Goal: Obtain resource: Download file/media

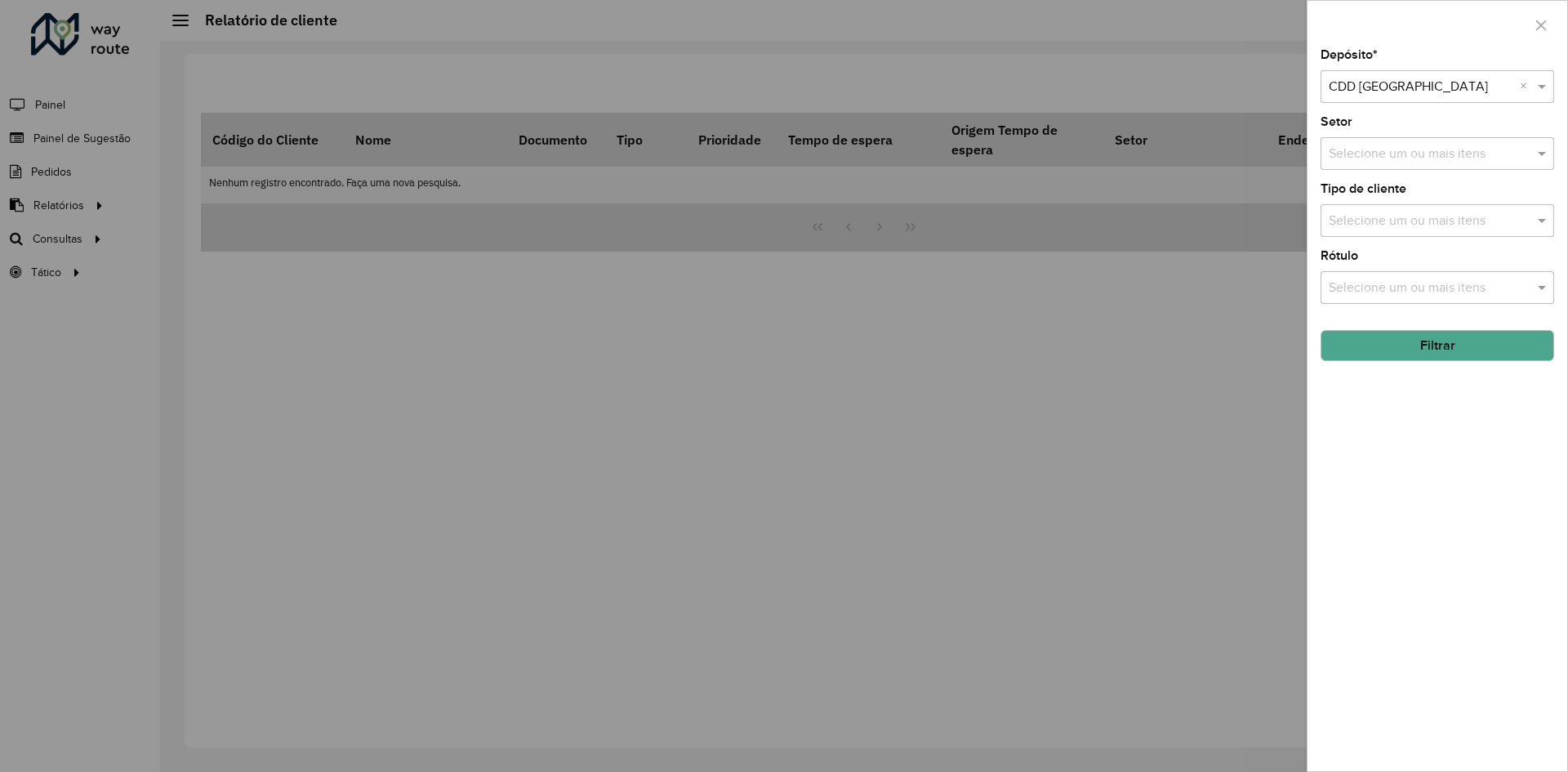
click at [741, 389] on div at bounding box center [784, 386] width 1568 height 772
click at [363, 241] on div at bounding box center [784, 386] width 1568 height 772
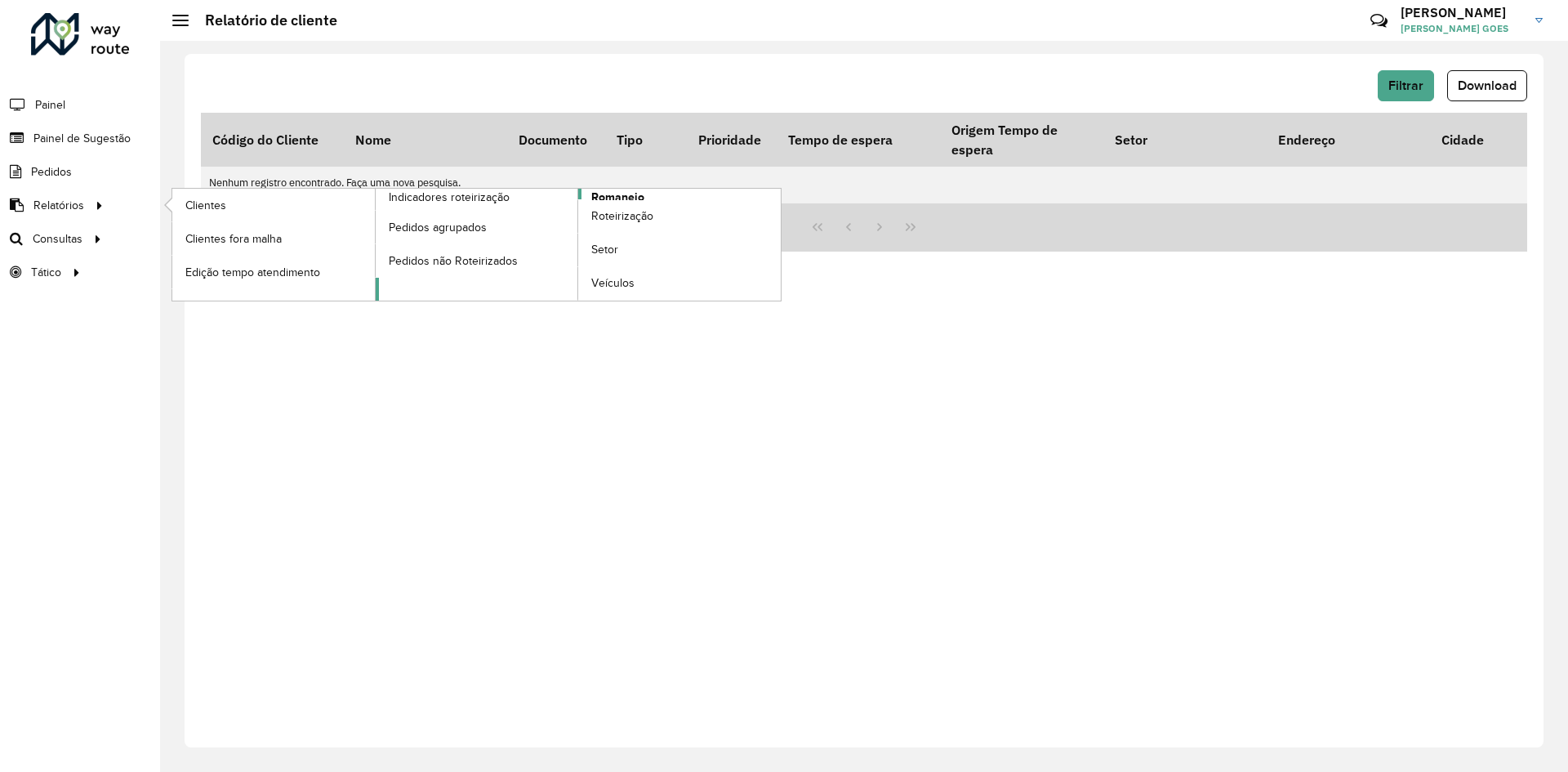
click at [615, 191] on span "Romaneio" at bounding box center [617, 197] width 53 height 17
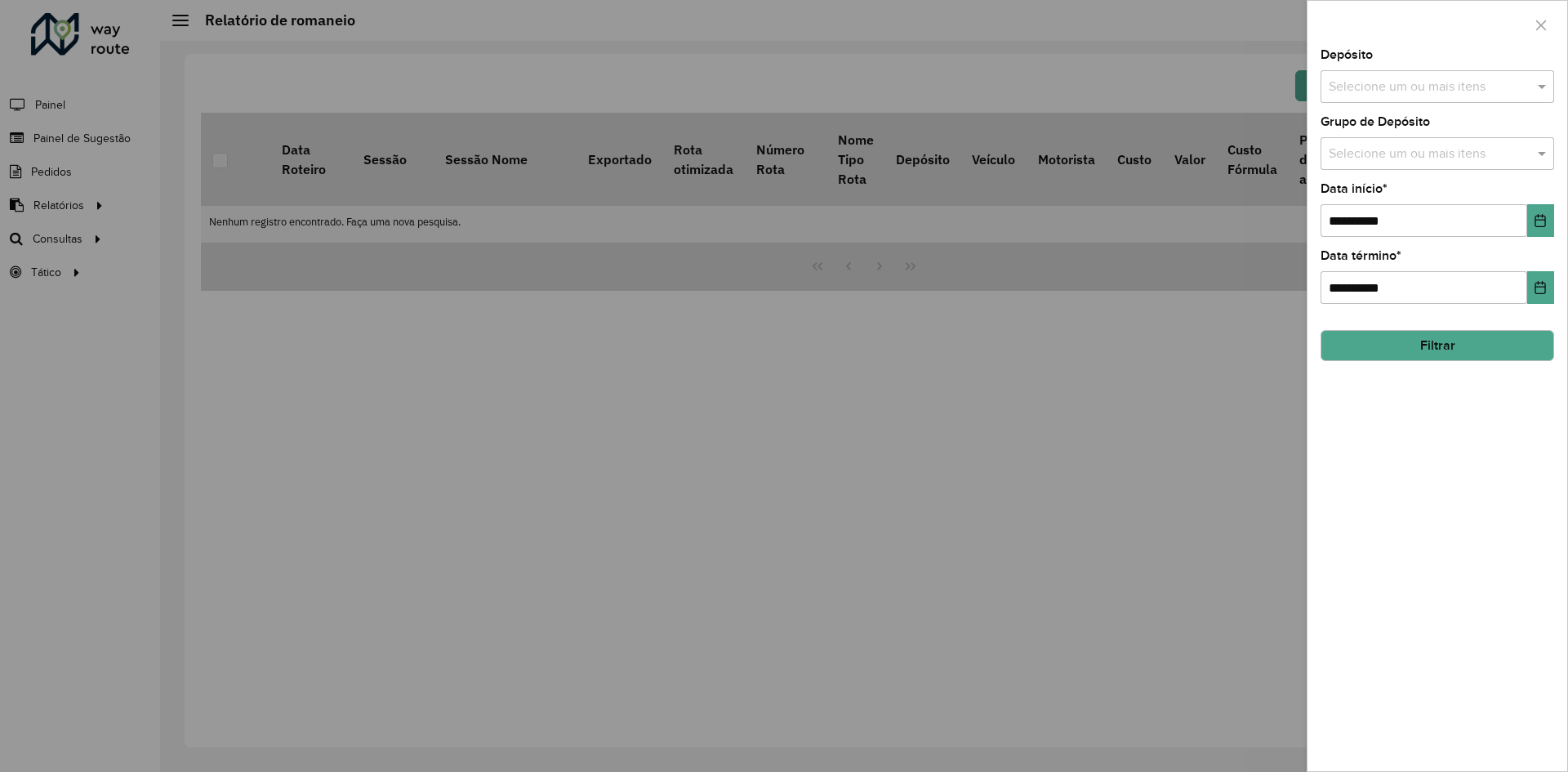
click at [1404, 345] on button "Filtrar" at bounding box center [1437, 345] width 234 height 31
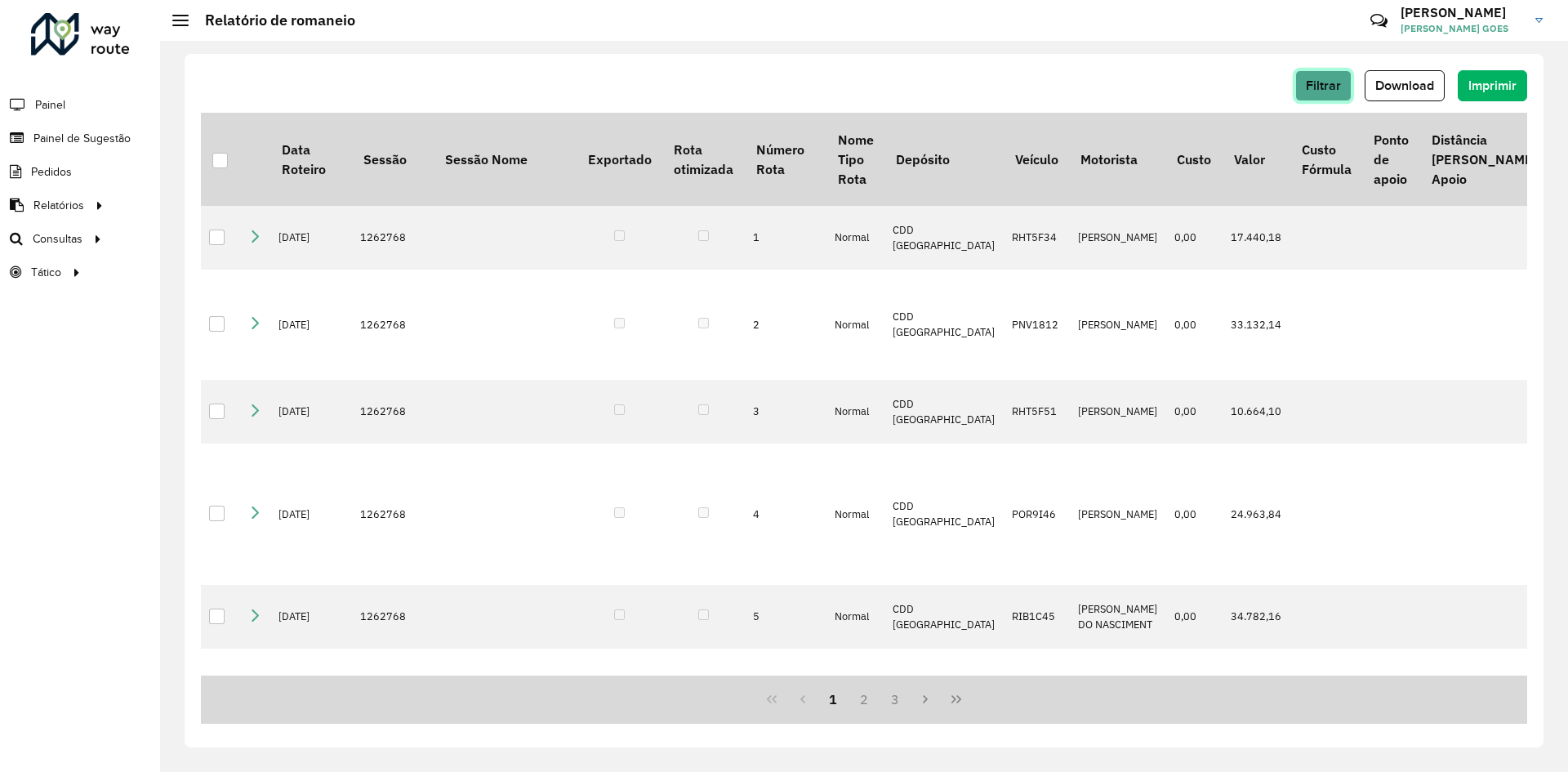
click at [1300, 87] on button "Filtrar" at bounding box center [1323, 86] width 56 height 31
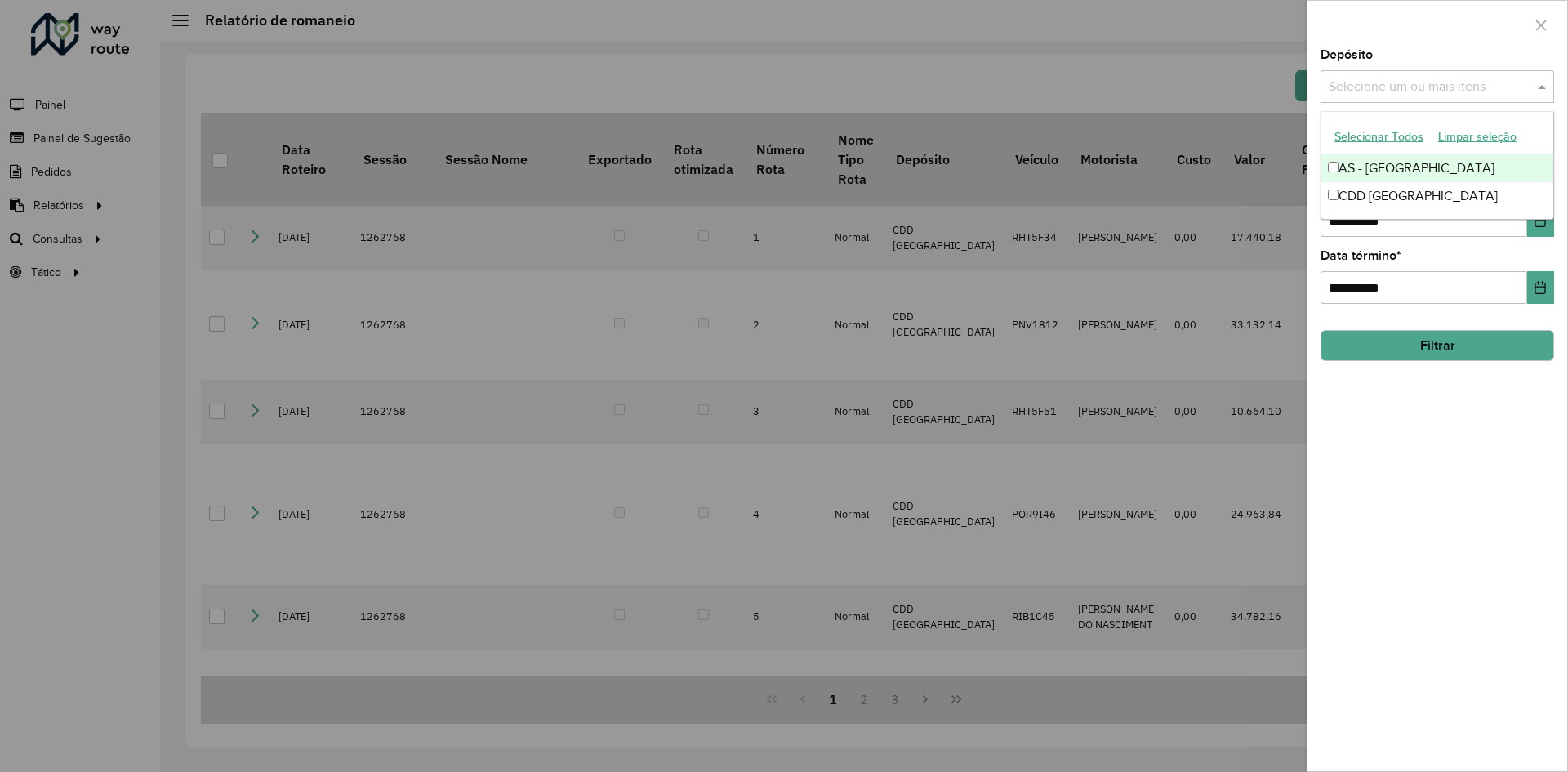
click at [1393, 92] on input "text" at bounding box center [1430, 87] width 209 height 19
click at [1382, 192] on div "CDD [GEOGRAPHIC_DATA]" at bounding box center [1437, 195] width 232 height 28
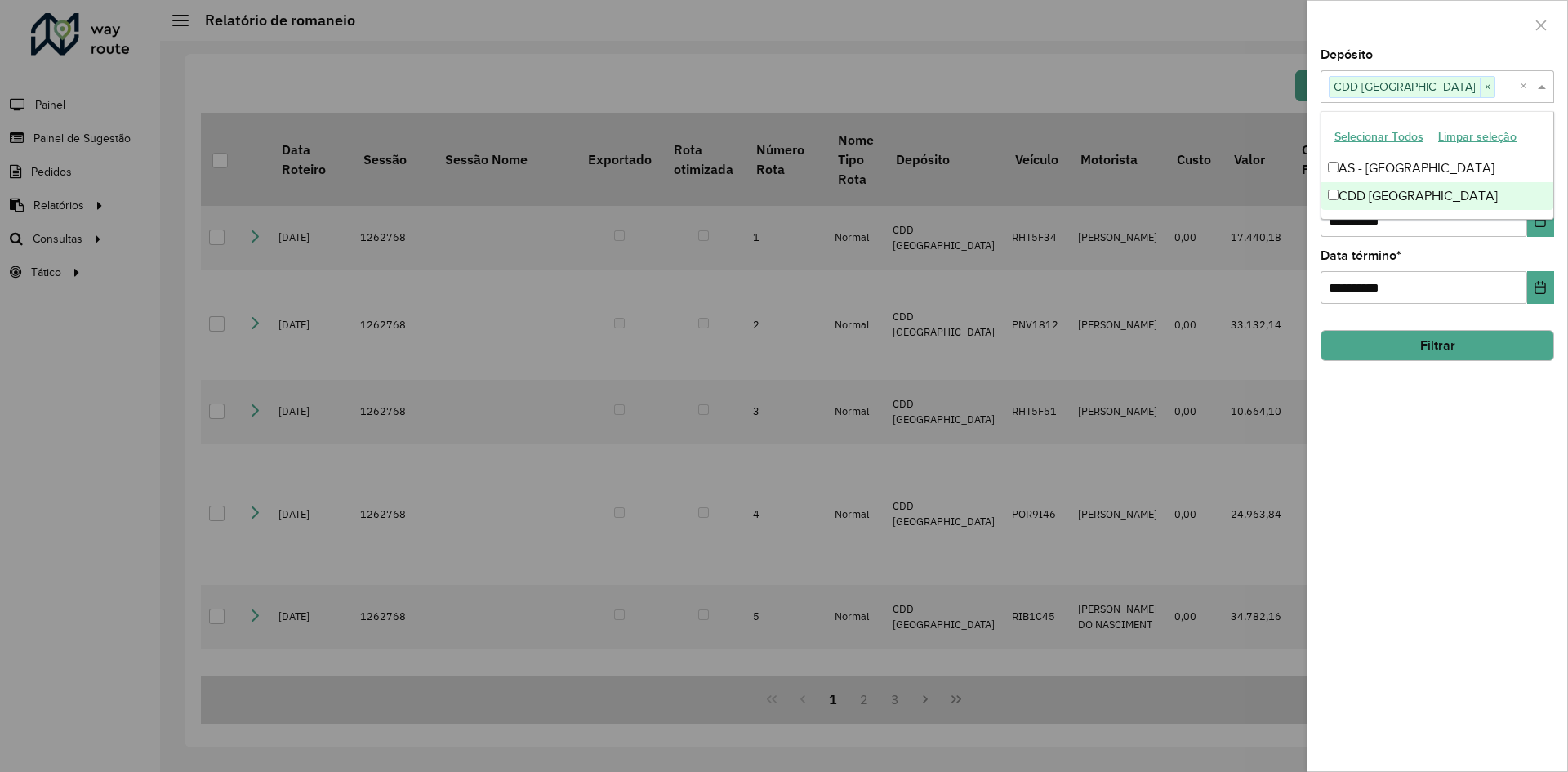
click at [1435, 428] on div "**********" at bounding box center [1437, 410] width 260 height 722
click at [1426, 354] on button "Filtrar" at bounding box center [1437, 345] width 234 height 31
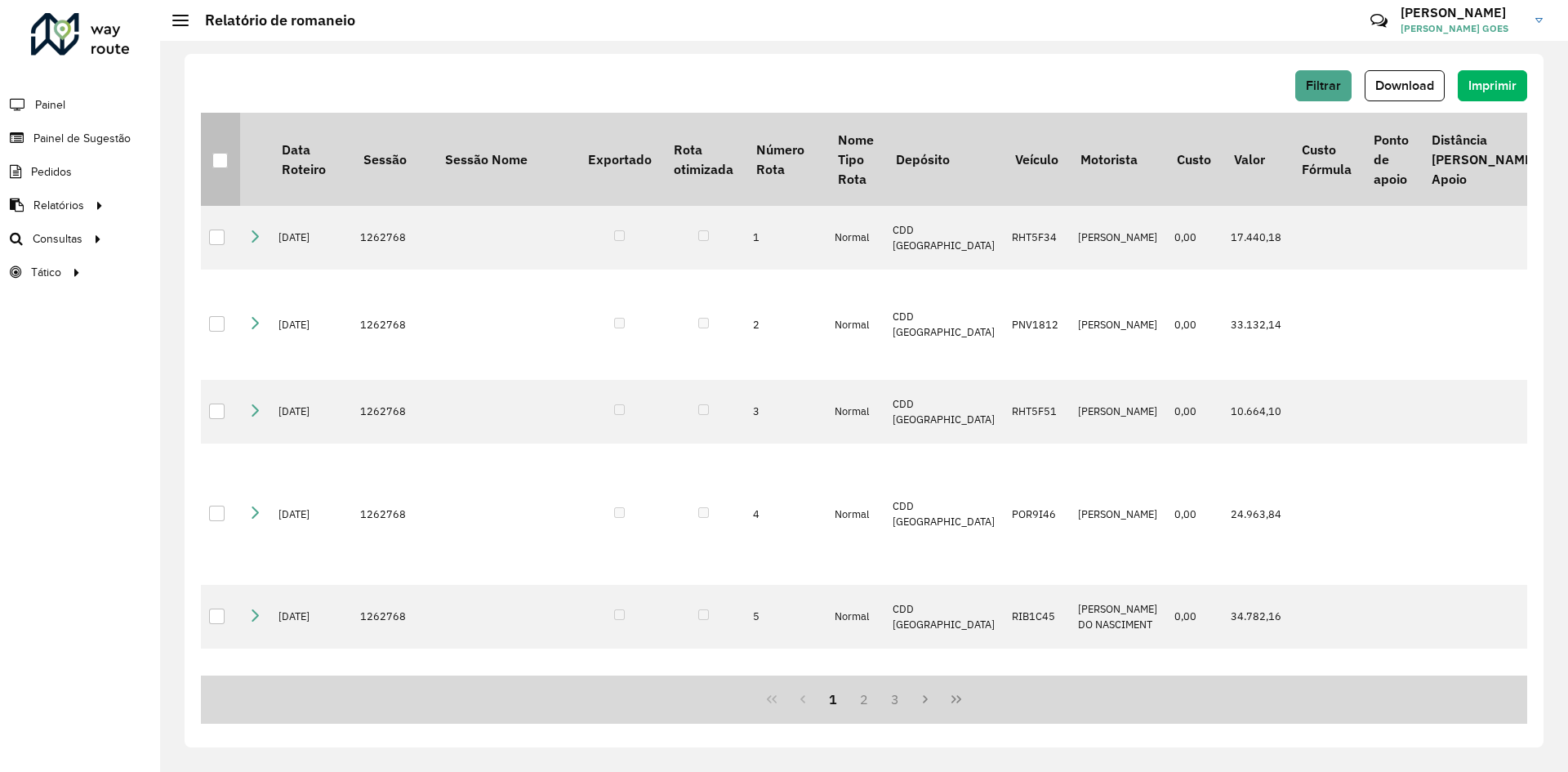
click at [221, 166] on div at bounding box center [221, 161] width 15 height 15
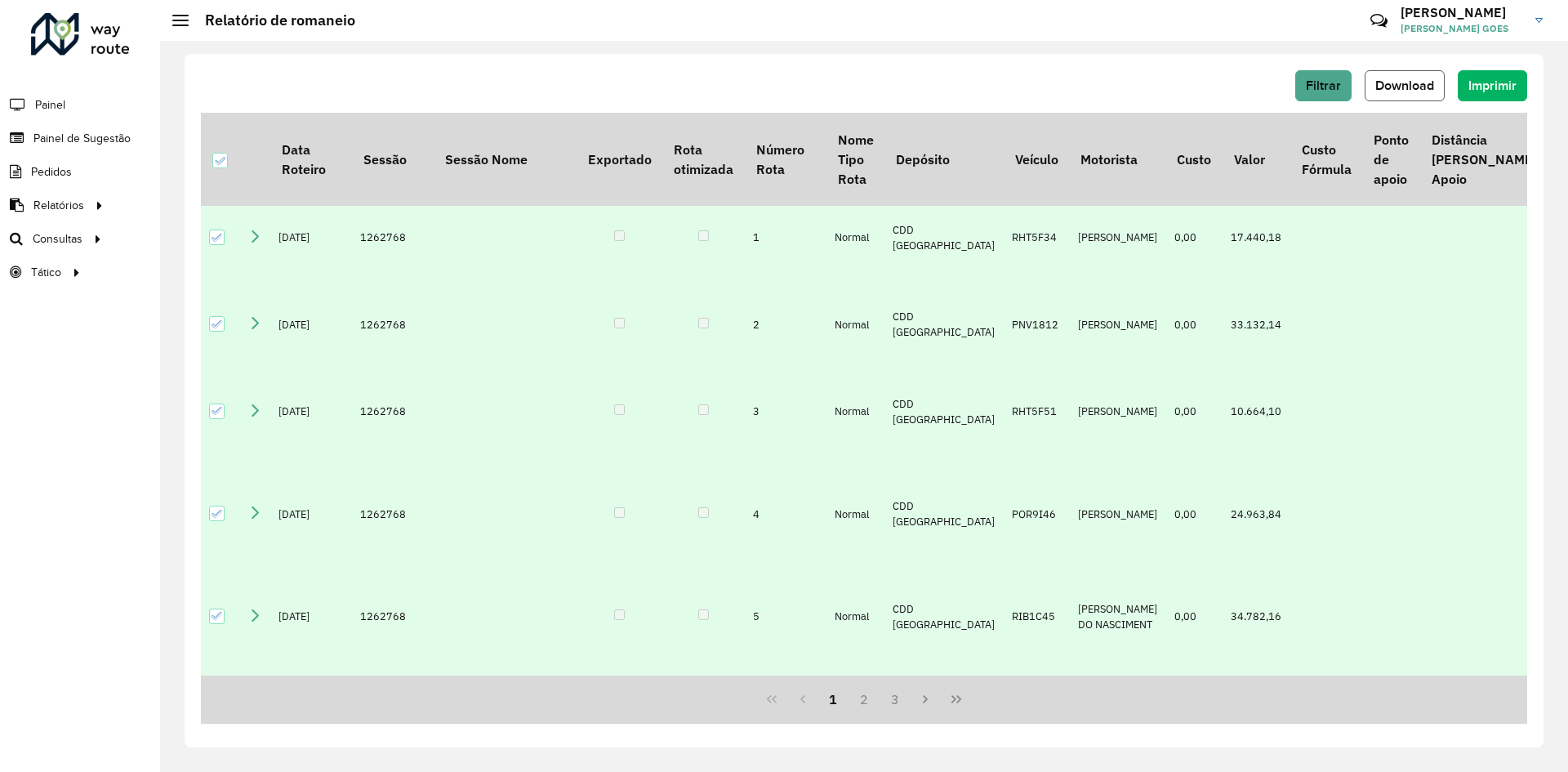
click at [1408, 87] on span "Download" at bounding box center [1405, 85] width 59 height 14
